Goal: Task Accomplishment & Management: Use online tool/utility

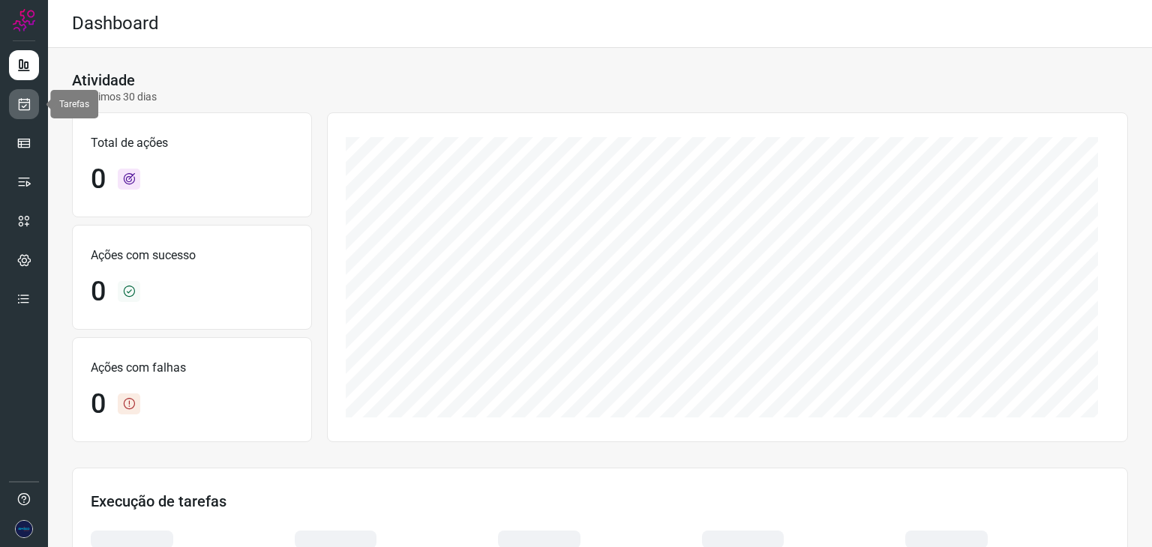
click at [25, 100] on icon at bounding box center [24, 104] width 16 height 15
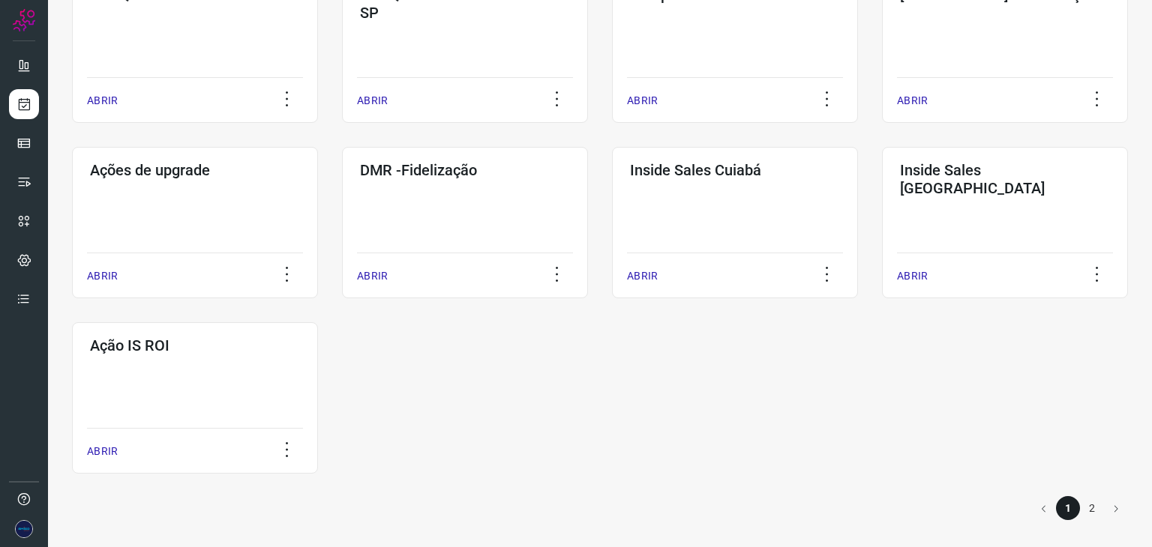
scroll to position [524, 0]
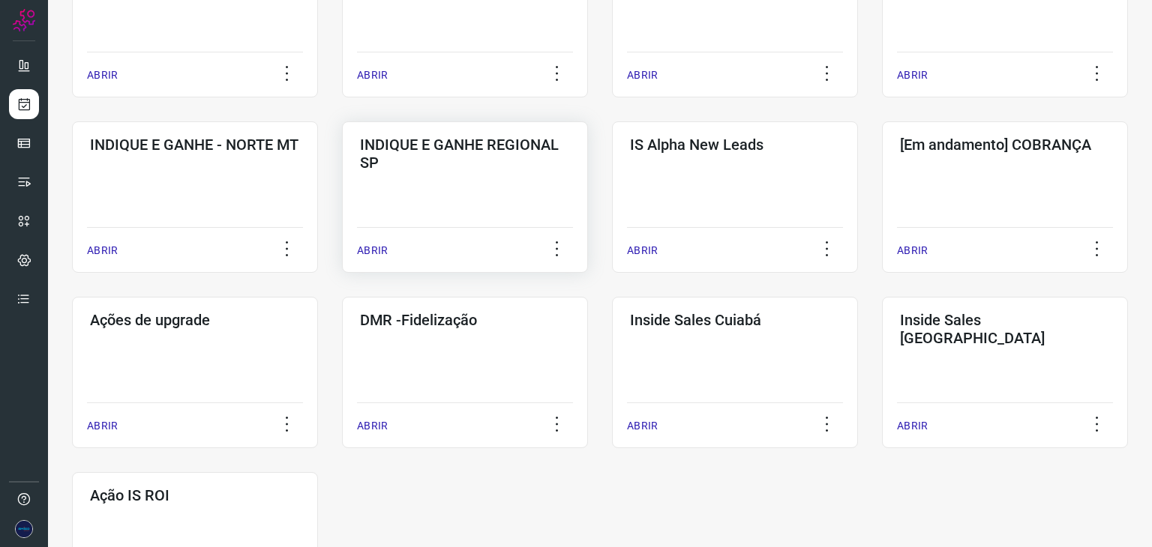
click at [362, 246] on p "ABRIR" at bounding box center [372, 251] width 31 height 16
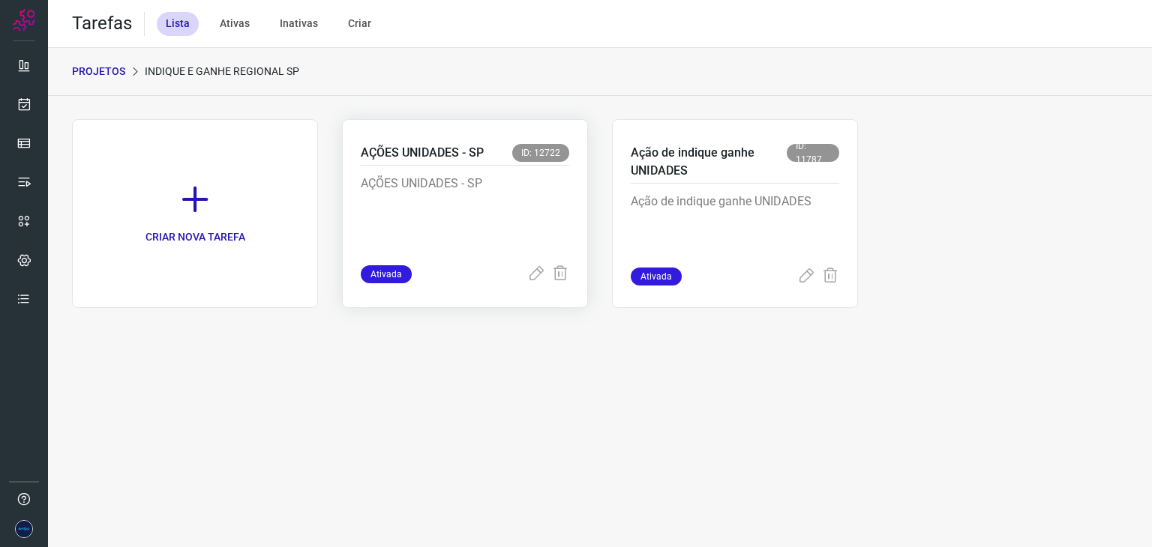
click at [461, 163] on div "AÇÕES UNIDADES - SP ID: 12722" at bounding box center [465, 155] width 208 height 22
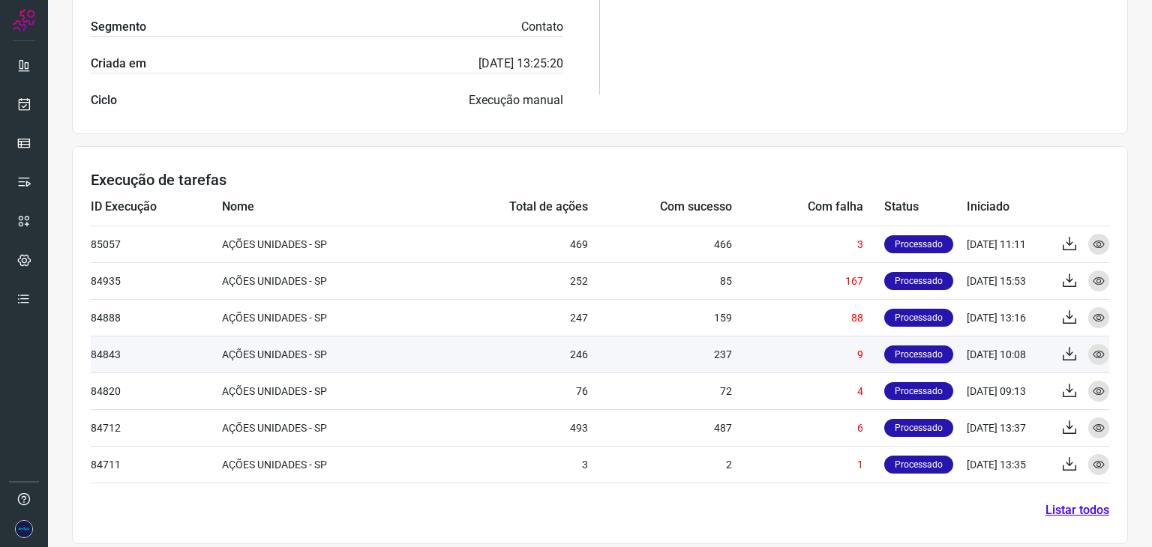
scroll to position [446, 0]
